Goal: Find specific page/section: Find specific page/section

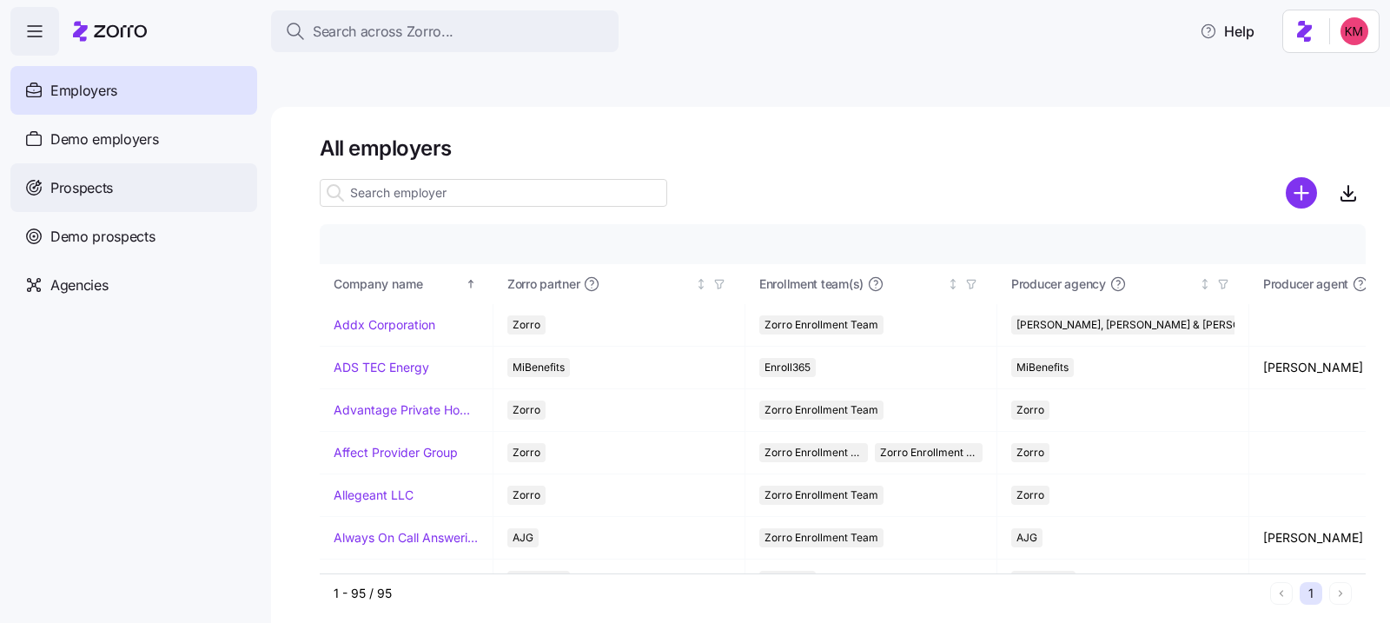
click at [145, 170] on div "Prospects" at bounding box center [133, 187] width 247 height 49
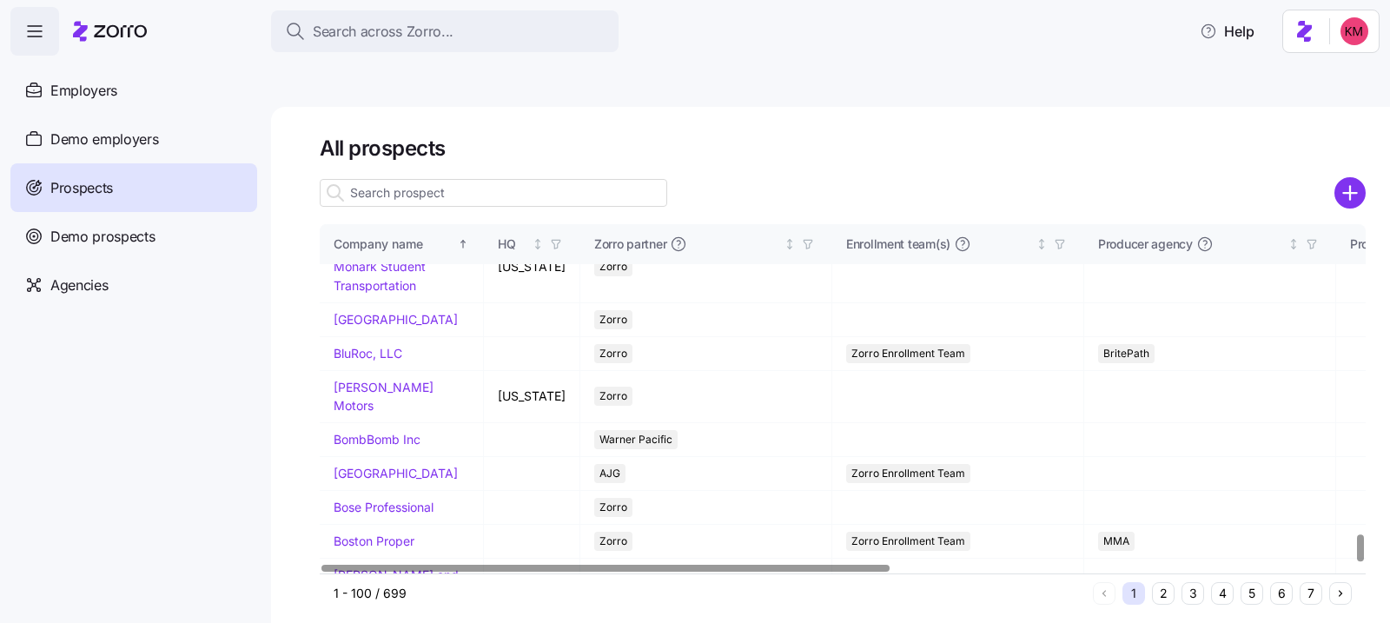
scroll to position [4033, 0]
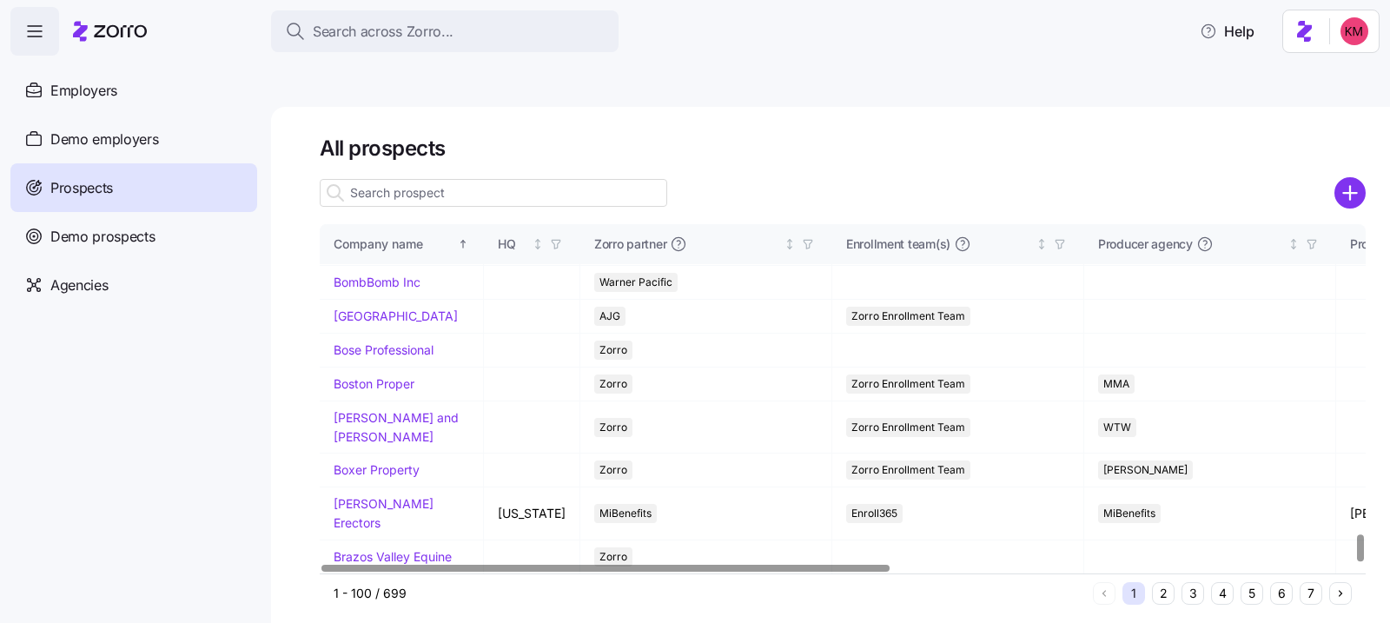
click at [1165, 582] on button "2" at bounding box center [1163, 593] width 23 height 23
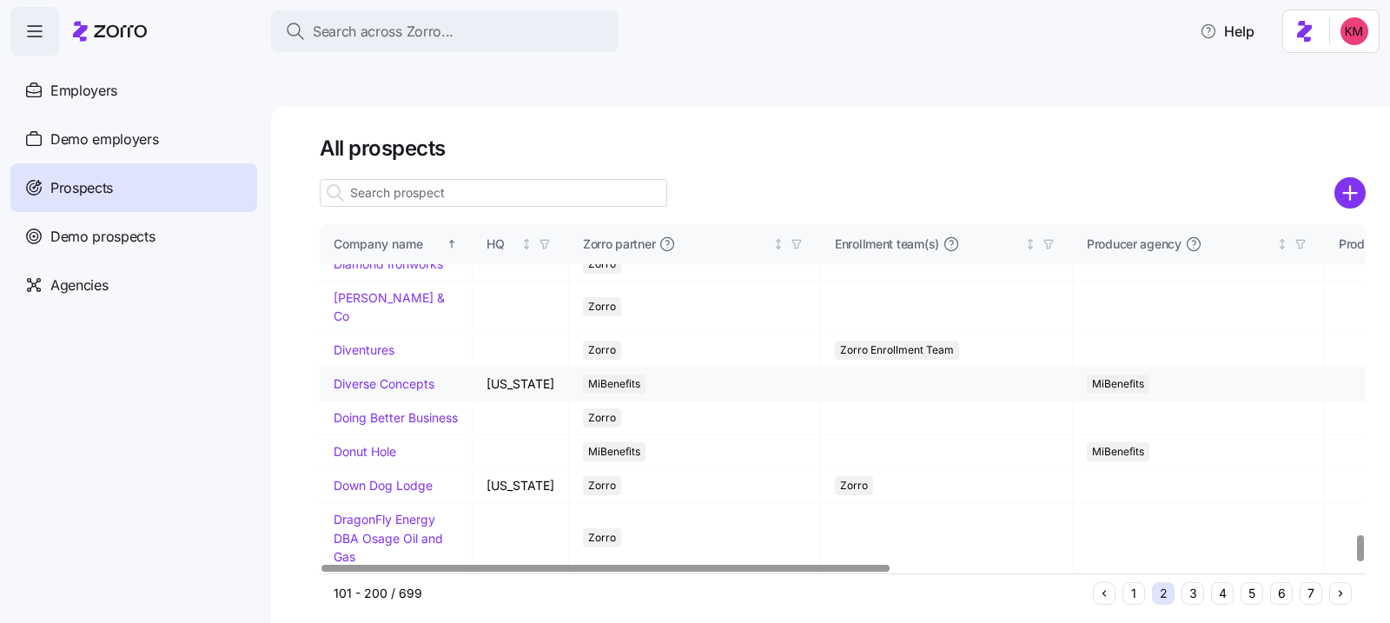
scroll to position [4162, 0]
click at [1185, 582] on button "3" at bounding box center [1193, 593] width 23 height 23
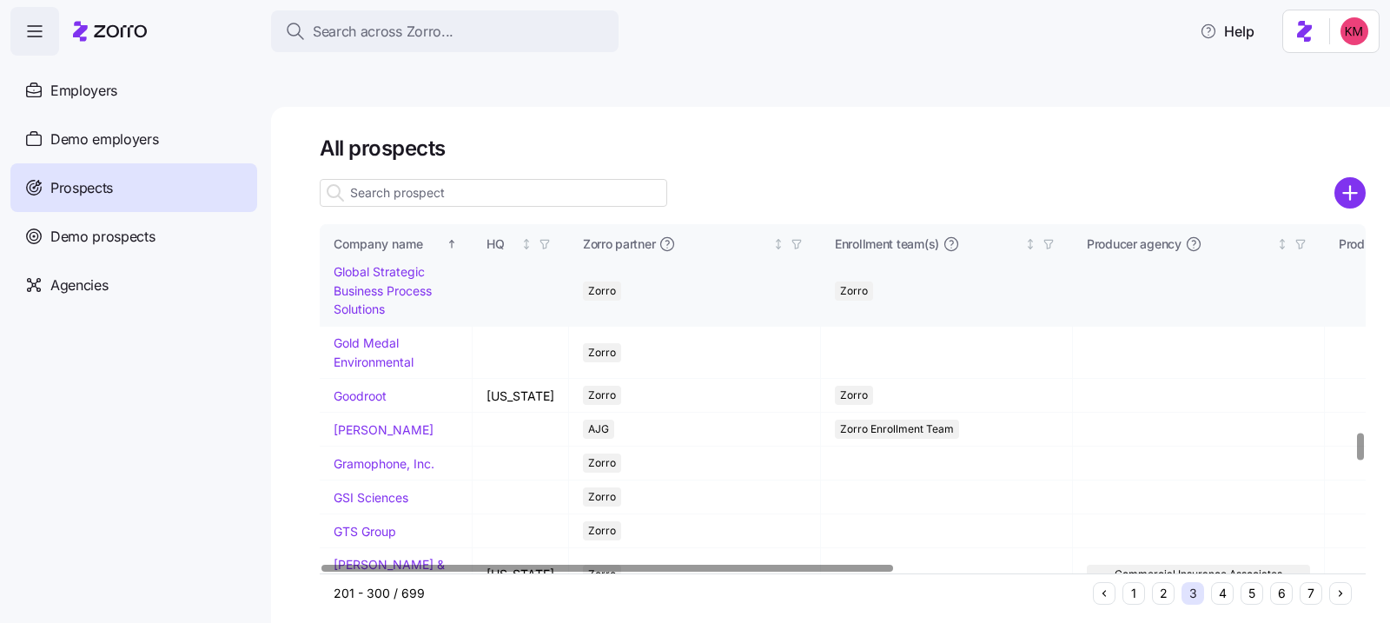
scroll to position [2580, 0]
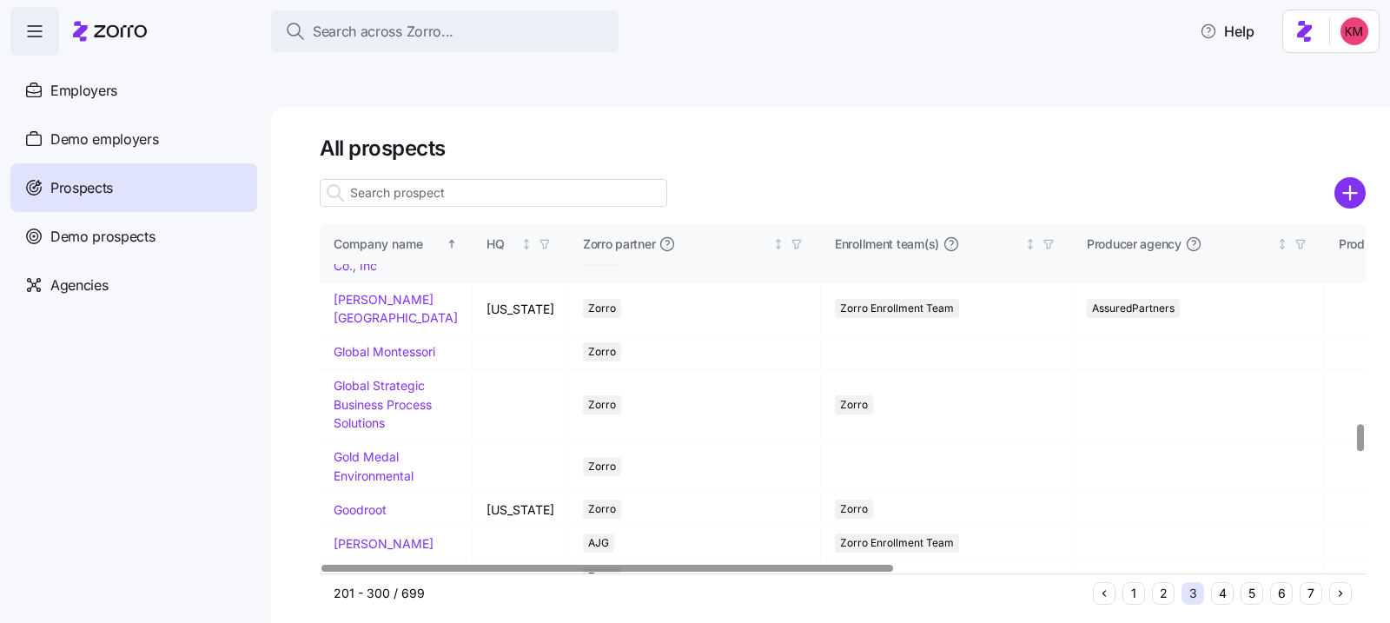
click at [365, 282] on td "George E. DeLallo Co., Inc" at bounding box center [396, 256] width 153 height 52
click at [364, 273] on link "George E. DeLallo Co., Inc" at bounding box center [384, 256] width 100 height 34
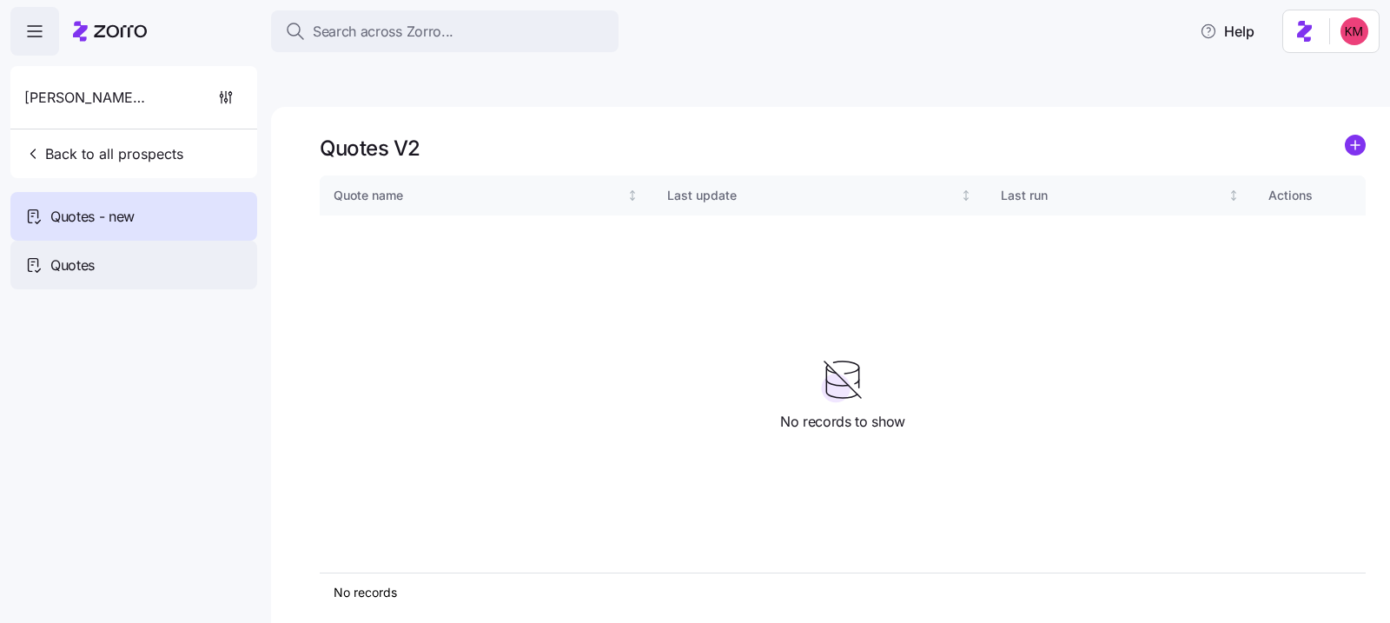
click at [44, 270] on div "Quotes" at bounding box center [133, 265] width 247 height 49
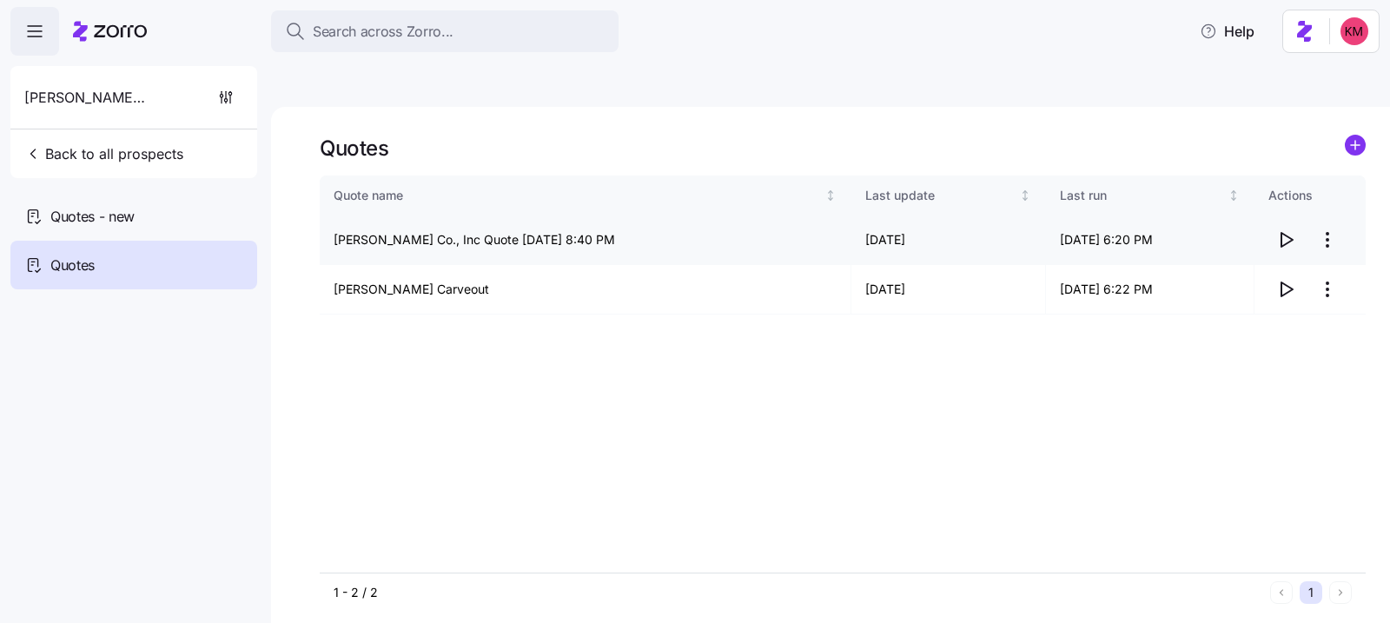
click at [1281, 233] on icon "button" at bounding box center [1286, 240] width 11 height 14
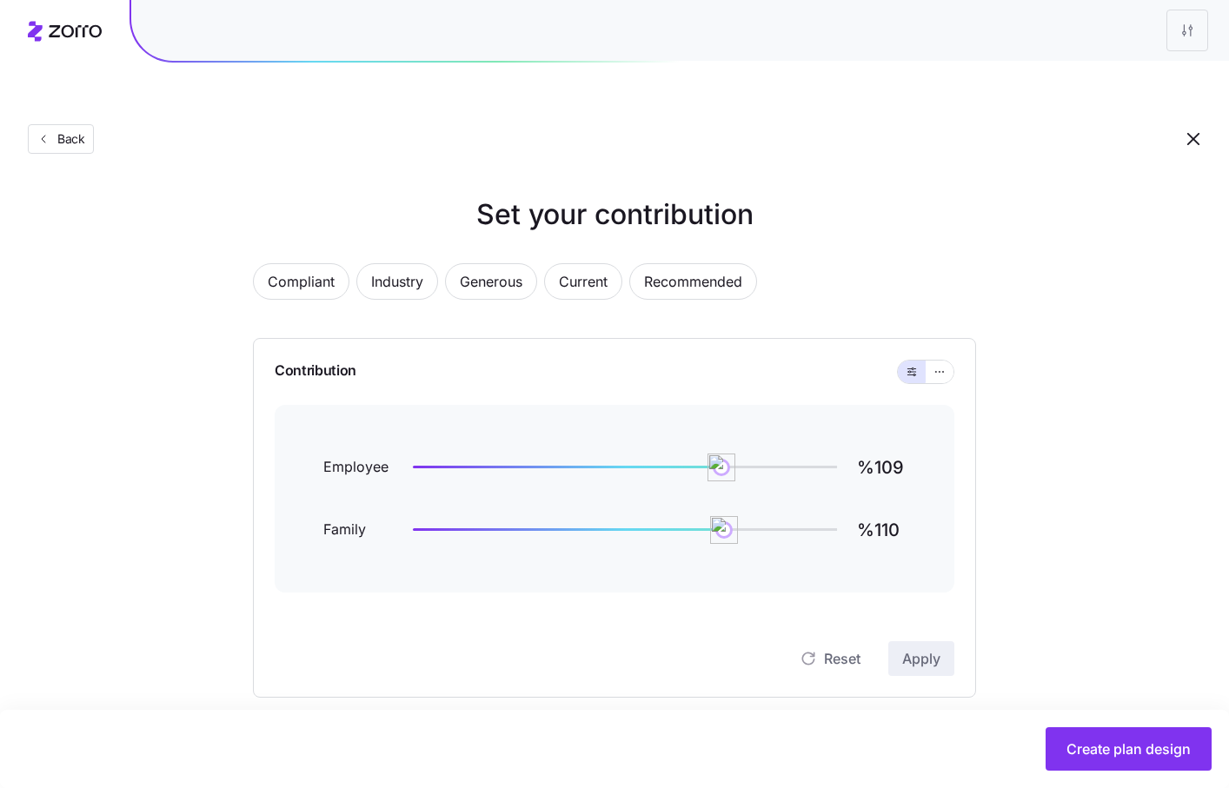
scroll to position [507, 0]
